Goal: Transaction & Acquisition: Purchase product/service

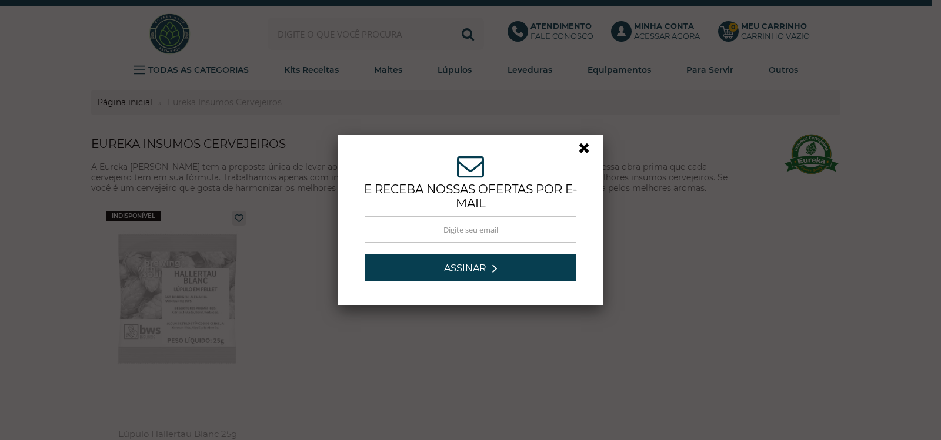
click at [579, 149] on link at bounding box center [588, 150] width 21 height 21
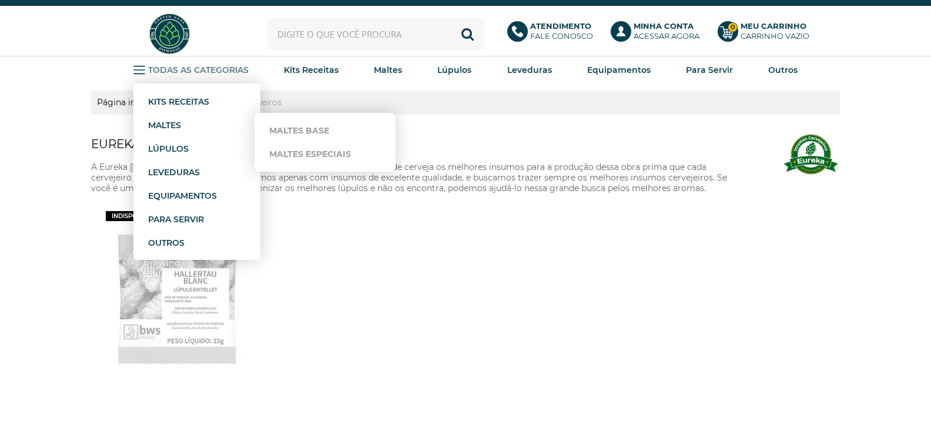
click at [170, 119] on link "Maltes" at bounding box center [188, 125] width 80 height 24
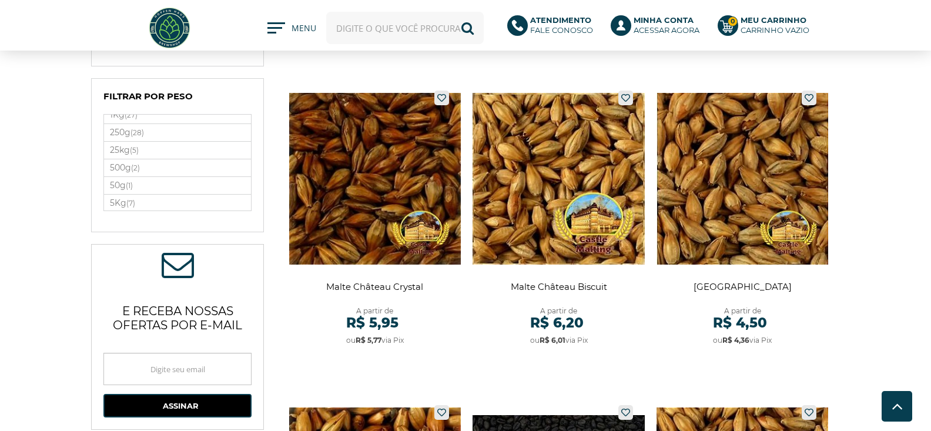
scroll to position [11, 0]
click at [116, 148] on label "25kg (5)" at bounding box center [177, 148] width 147 height 17
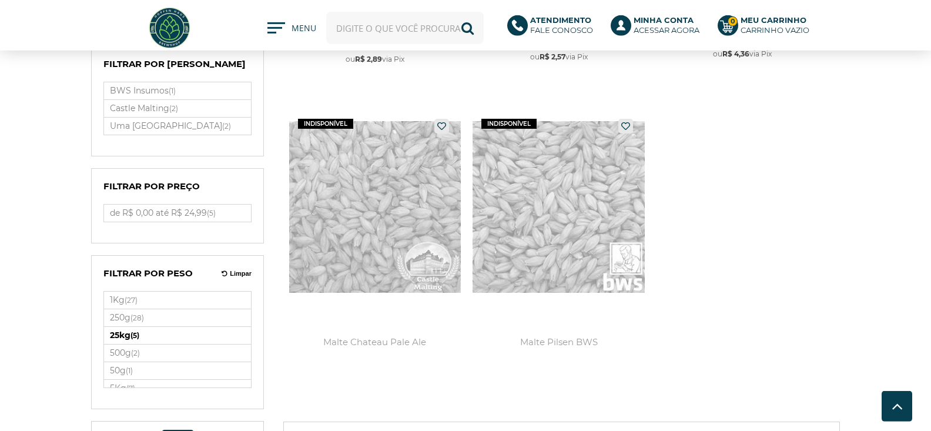
scroll to position [300, 0]
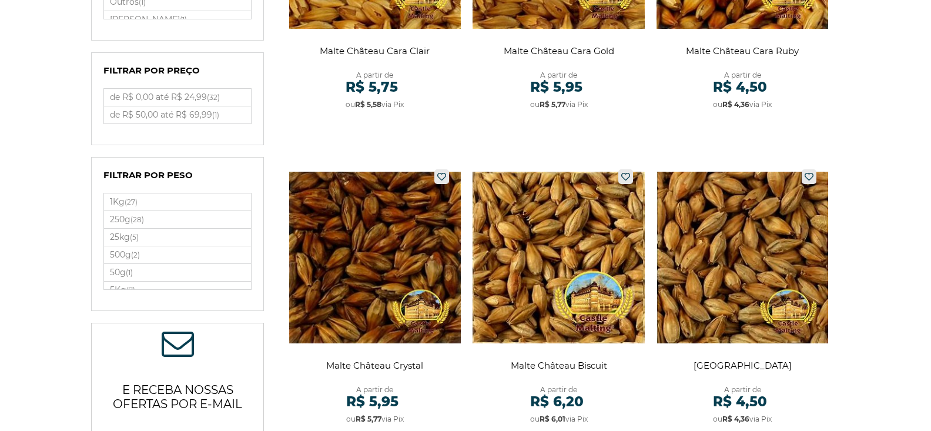
scroll to position [660, 0]
